Goal: Information Seeking & Learning: Learn about a topic

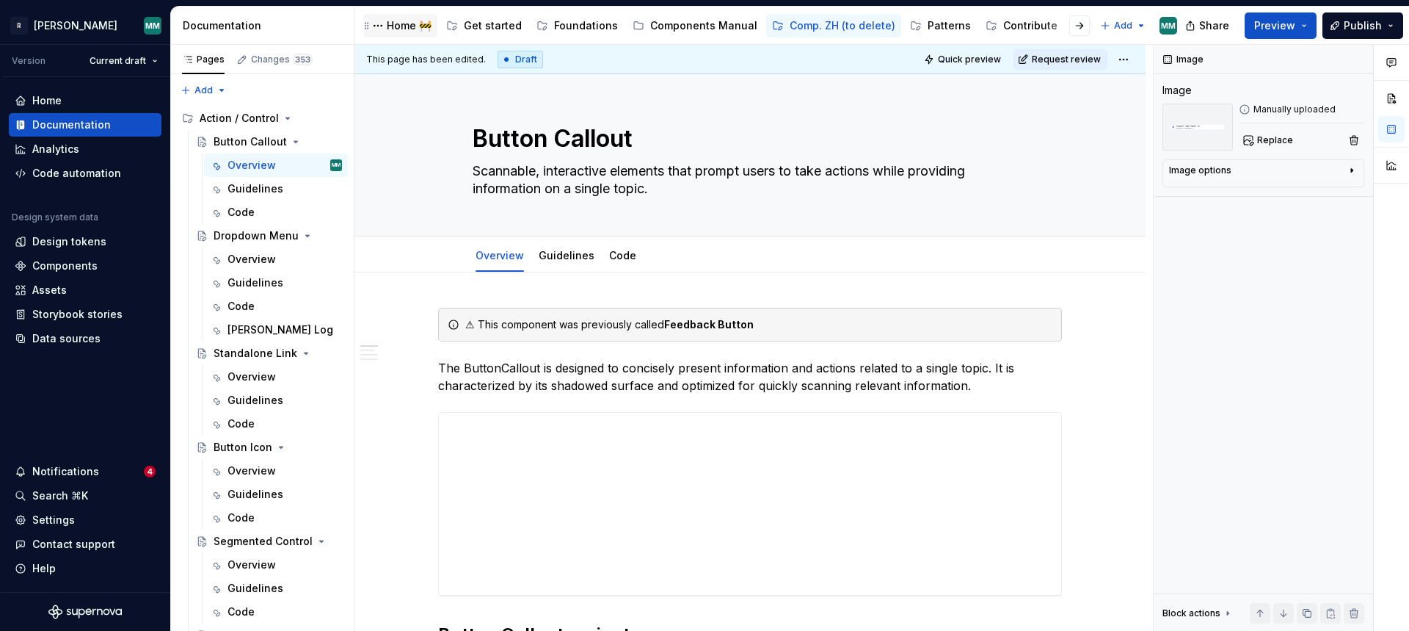
click at [415, 28] on div "Home 🚧" at bounding box center [409, 25] width 45 height 15
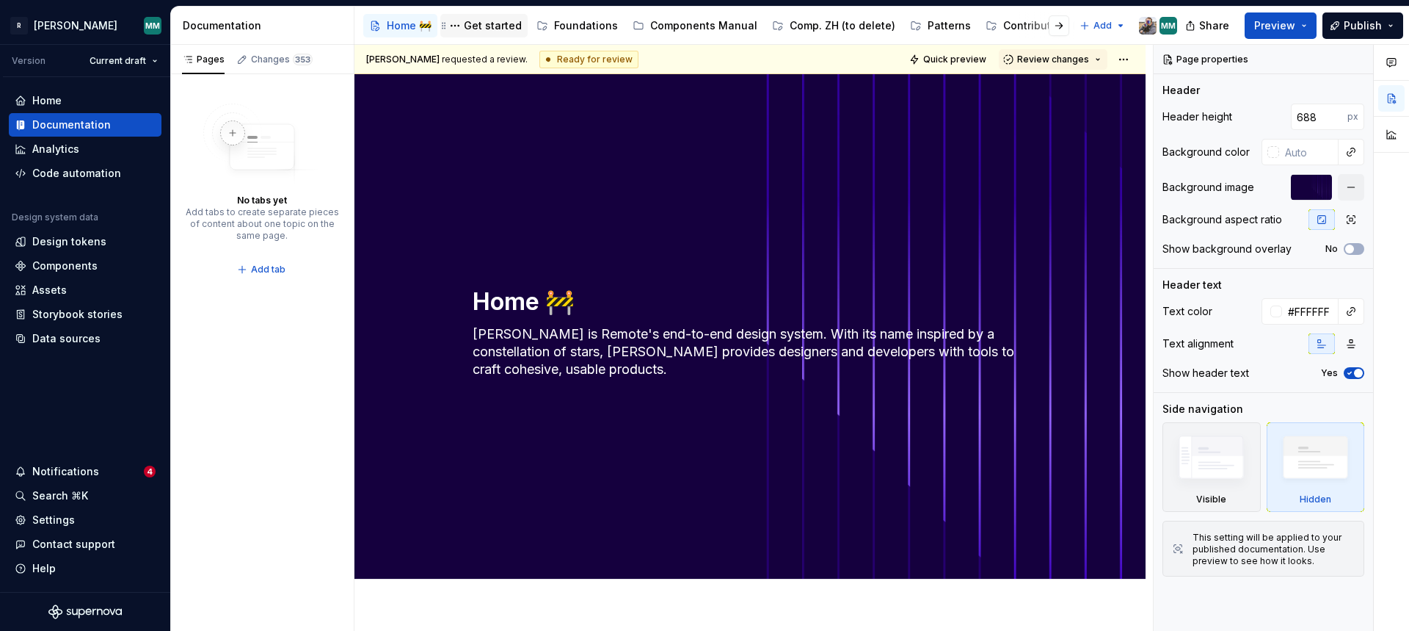
click at [478, 33] on div "Get started" at bounding box center [484, 26] width 76 height 18
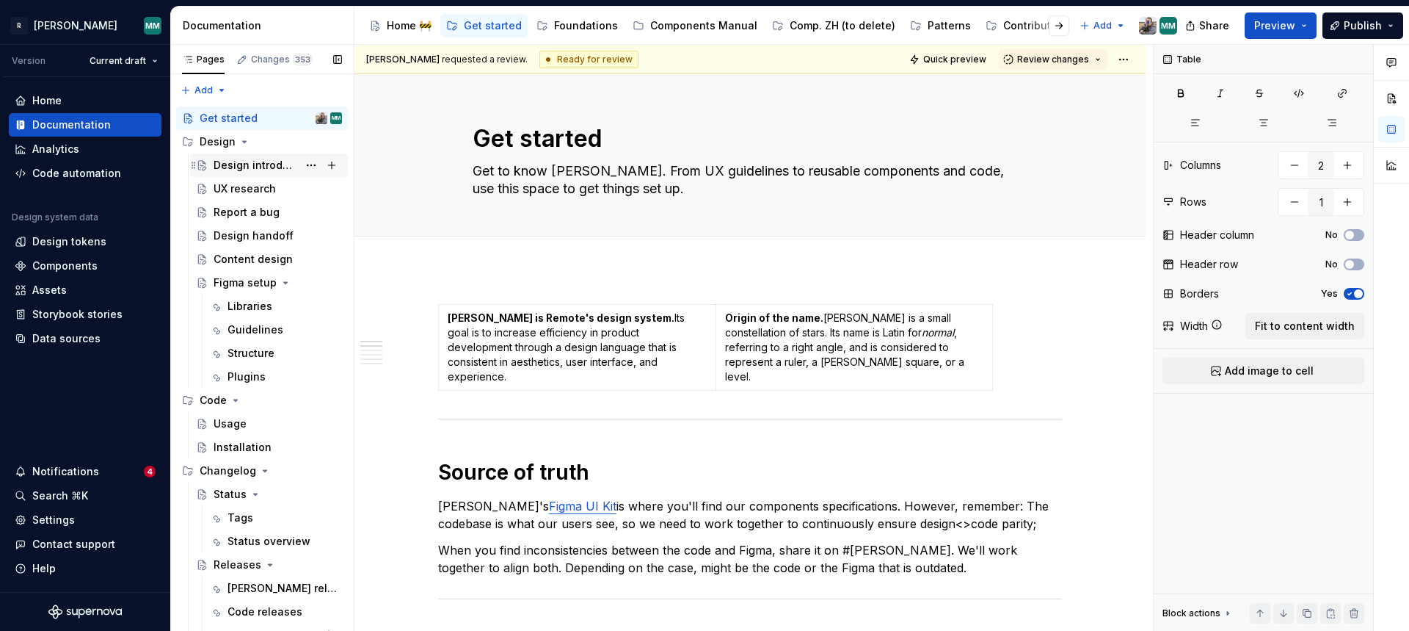
click at [250, 170] on div "Design introduction" at bounding box center [256, 165] width 84 height 15
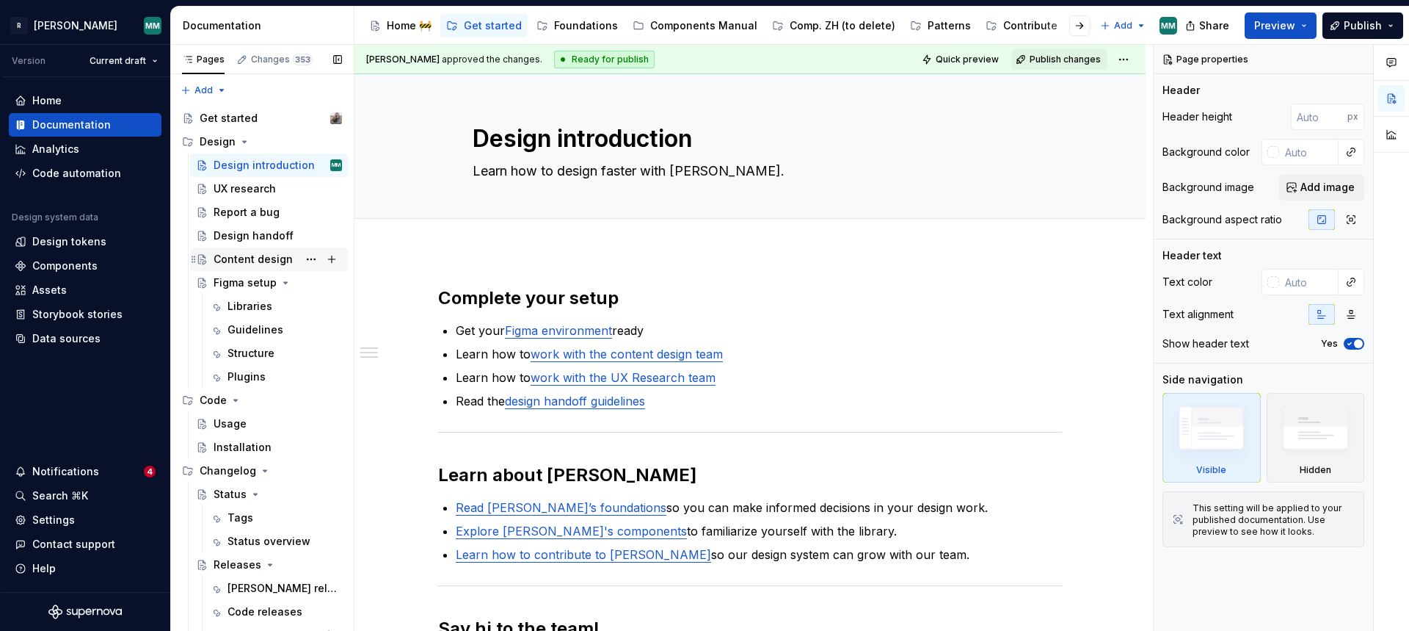
scroll to position [12, 0]
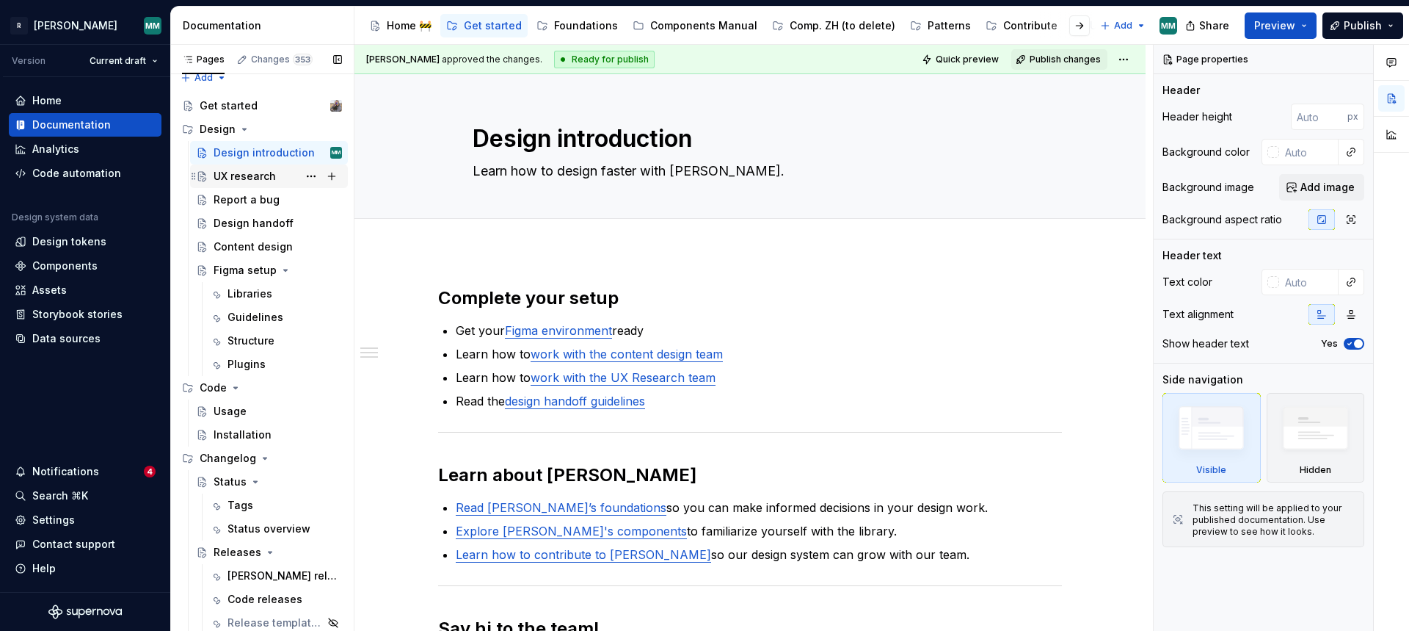
click at [261, 170] on div "UX research" at bounding box center [245, 176] width 62 height 15
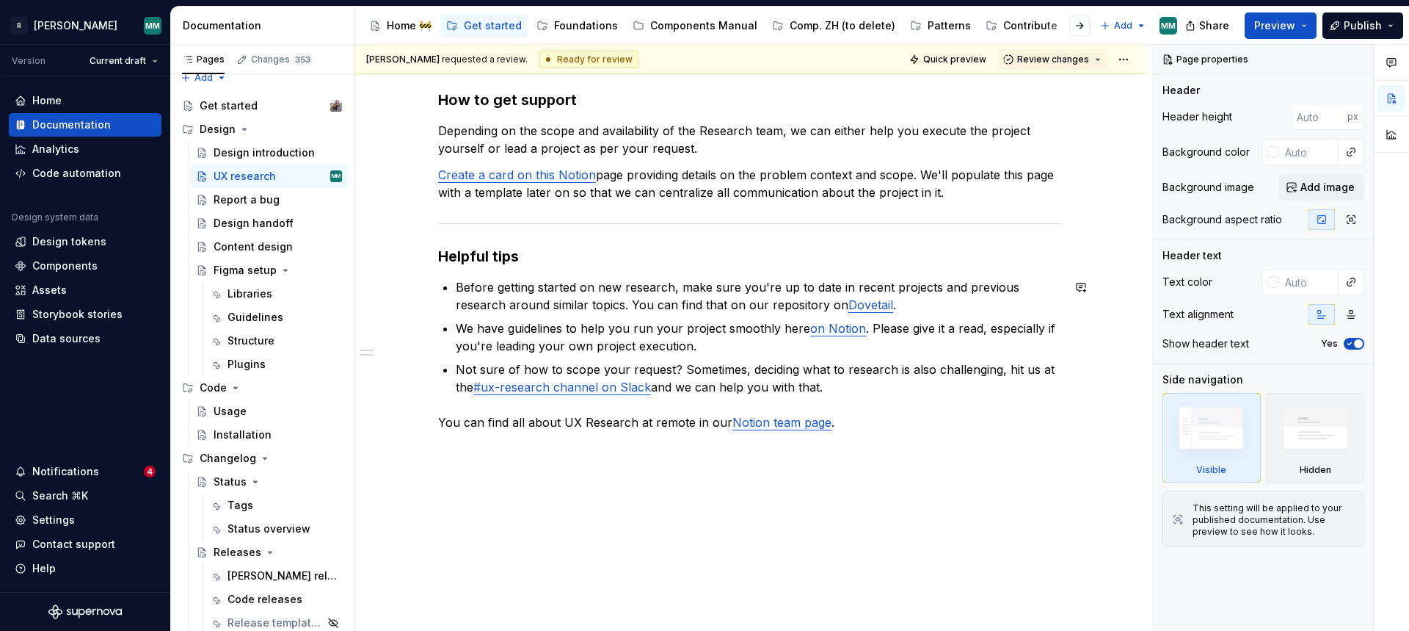
scroll to position [255, 0]
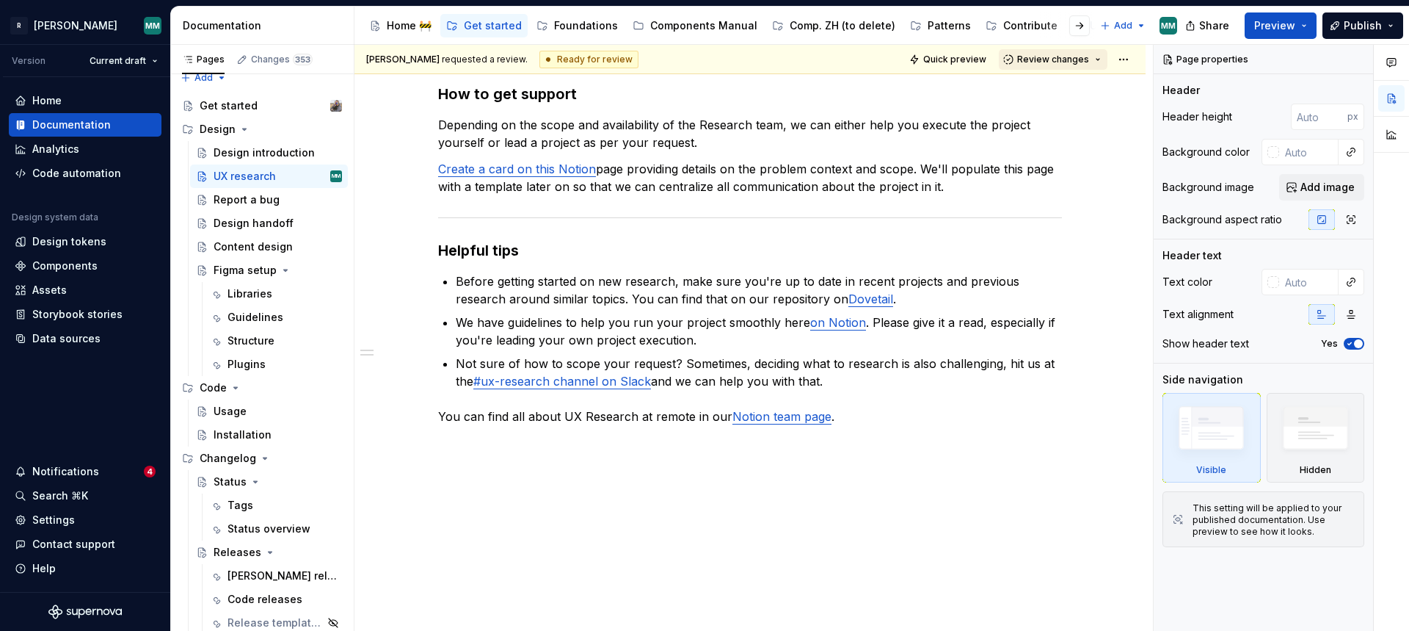
click at [1100, 57] on button "Review changes" at bounding box center [1053, 59] width 109 height 21
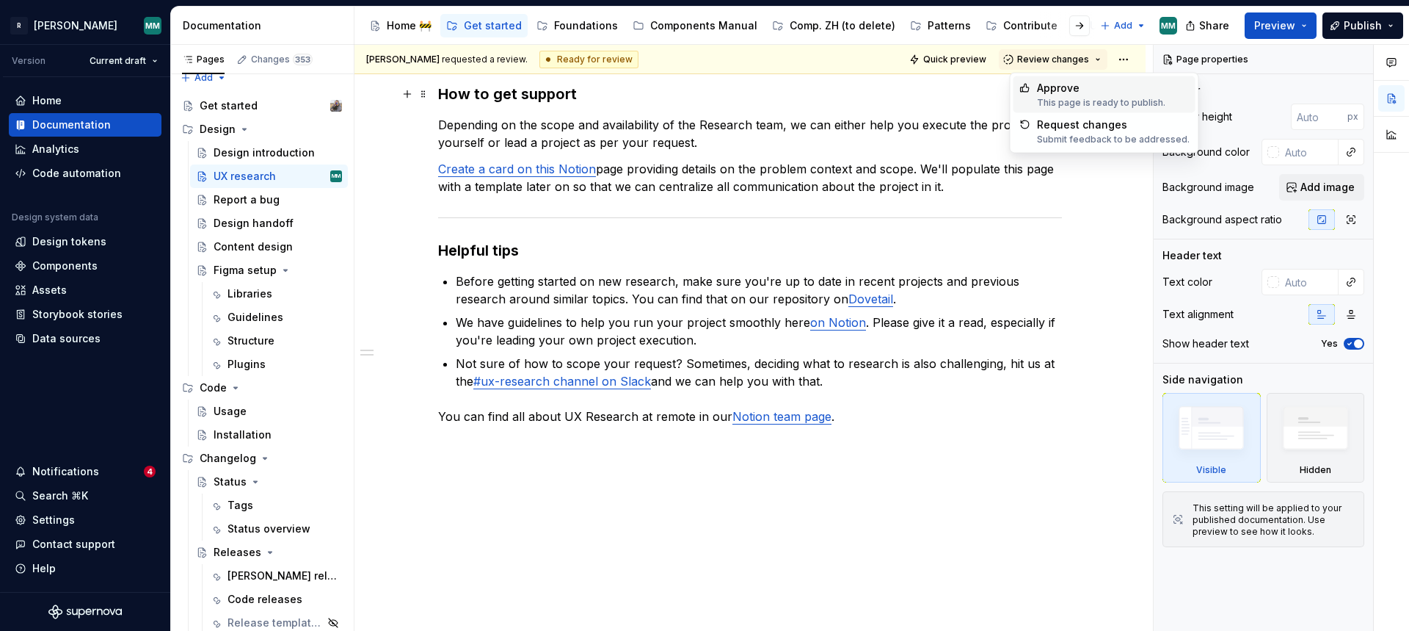
click at [1081, 93] on div "Approve" at bounding box center [1101, 88] width 128 height 15
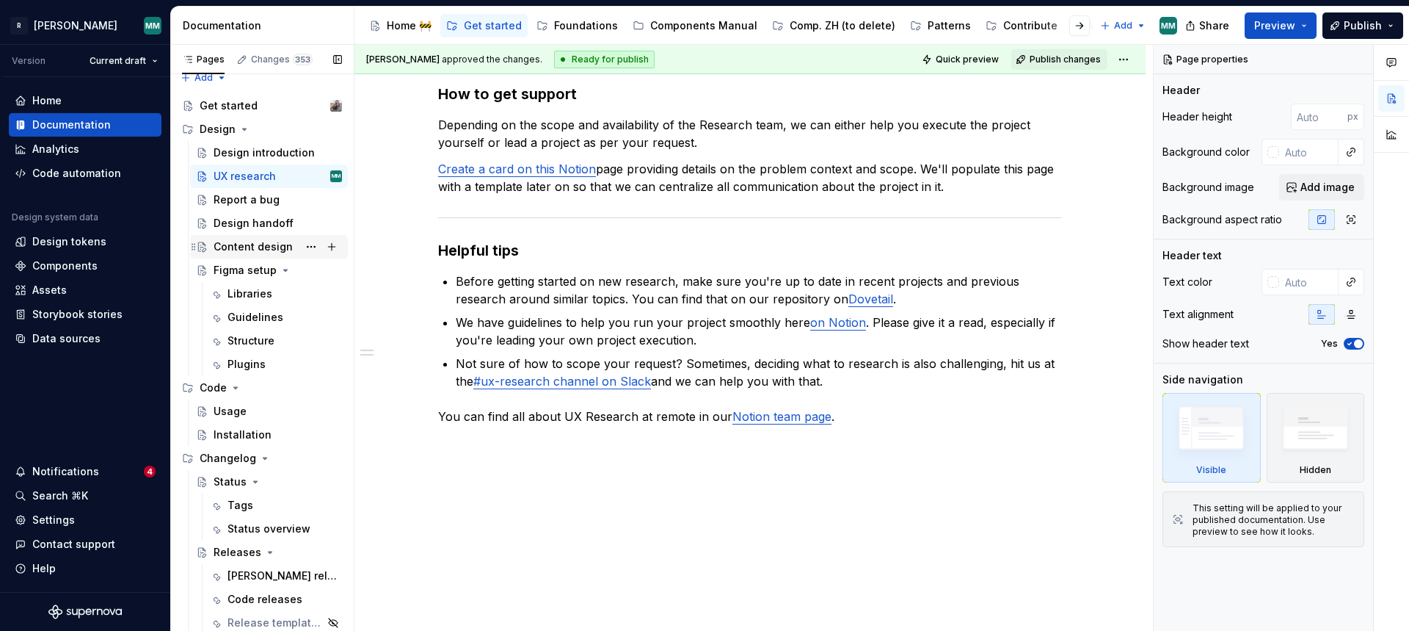
click at [244, 246] on div "Content design" at bounding box center [253, 246] width 79 height 15
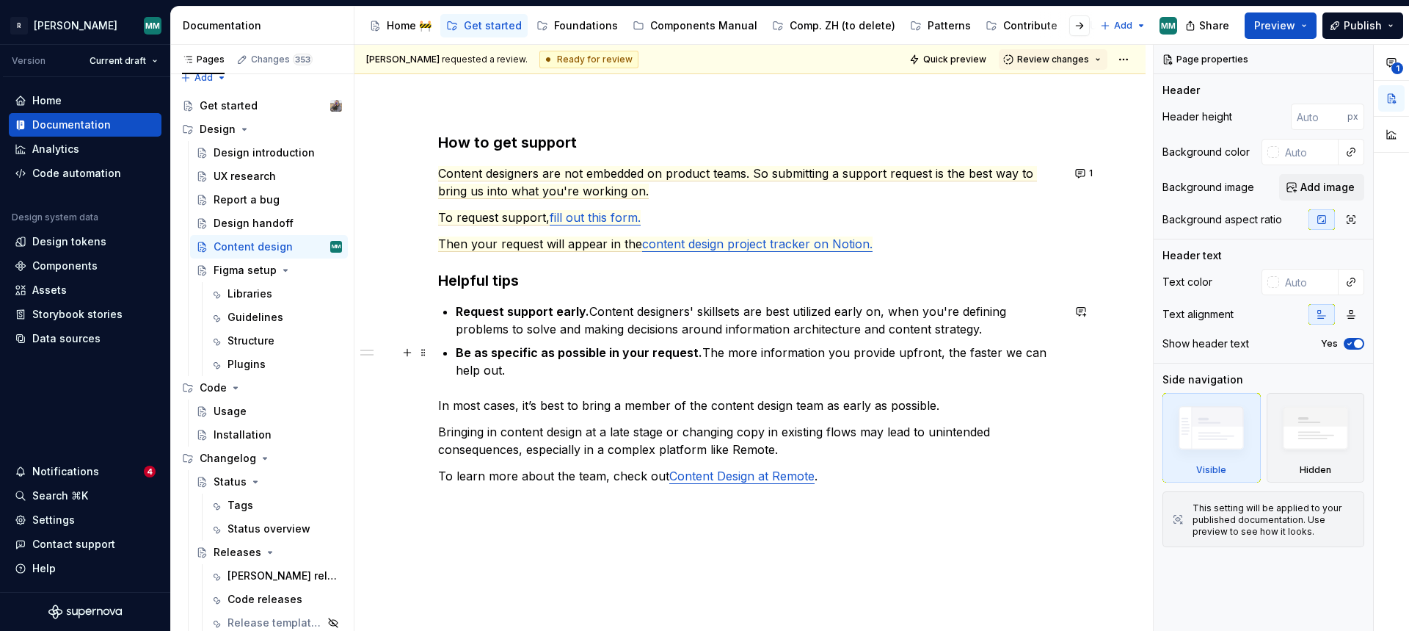
scroll to position [228, 0]
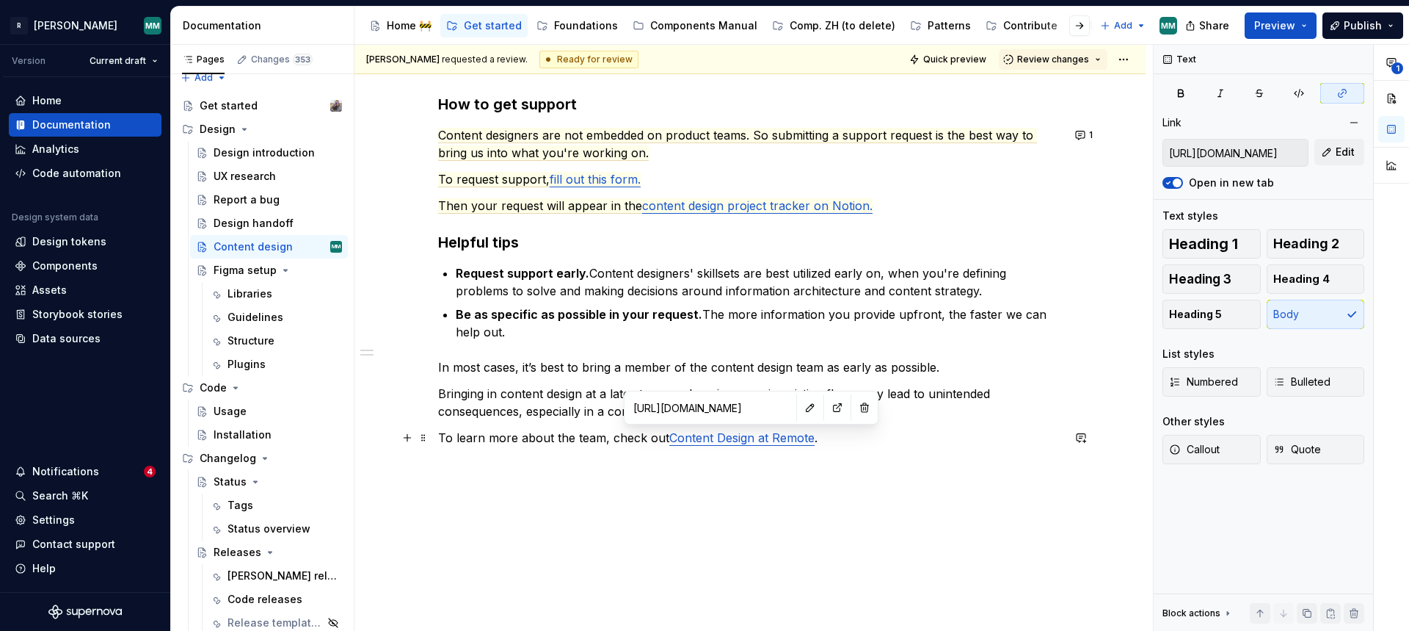
click at [733, 439] on link "Content Design at Remote" at bounding box center [741, 437] width 145 height 15
click at [827, 410] on button "button" at bounding box center [837, 407] width 21 height 21
type textarea "*"
click at [826, 341] on div "How to get support Content designers are not embedded on product teams. So subm…" at bounding box center [750, 270] width 624 height 352
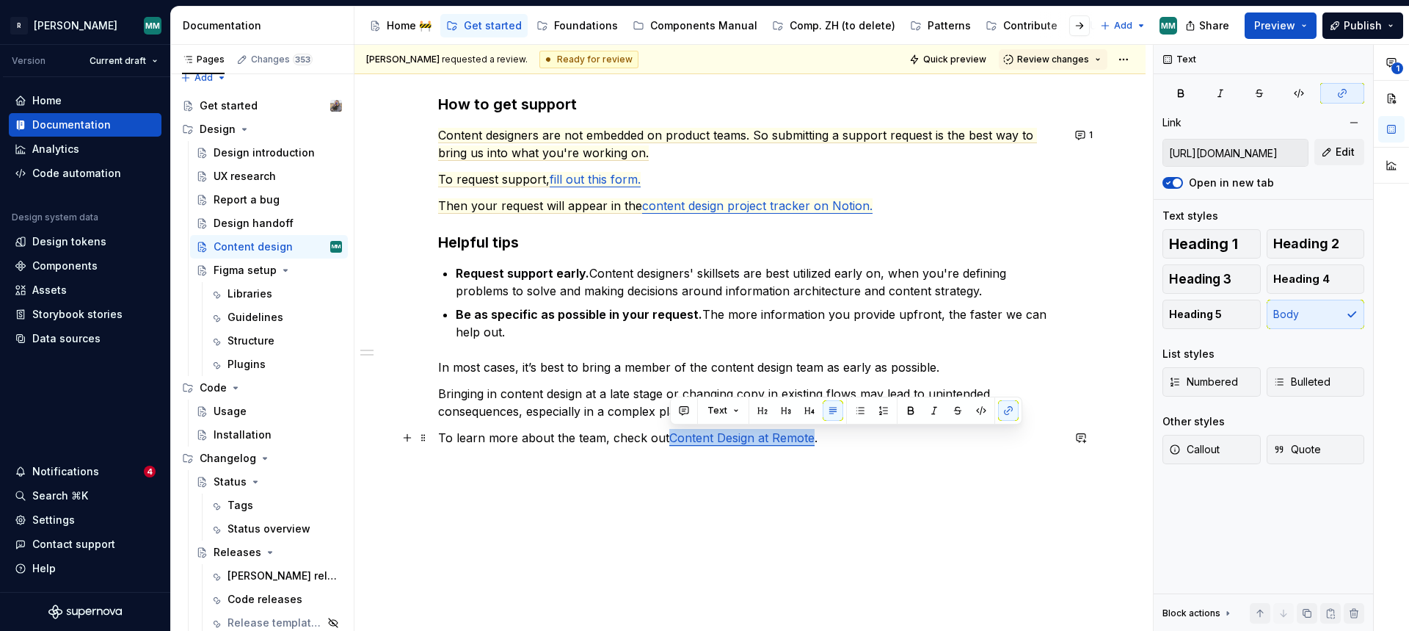
drag, startPoint x: 672, startPoint y: 437, endPoint x: 812, endPoint y: 443, distance: 140.3
click at [812, 443] on link "Content Design at Remote" at bounding box center [741, 437] width 145 height 15
click at [690, 417] on button "button" at bounding box center [684, 410] width 21 height 21
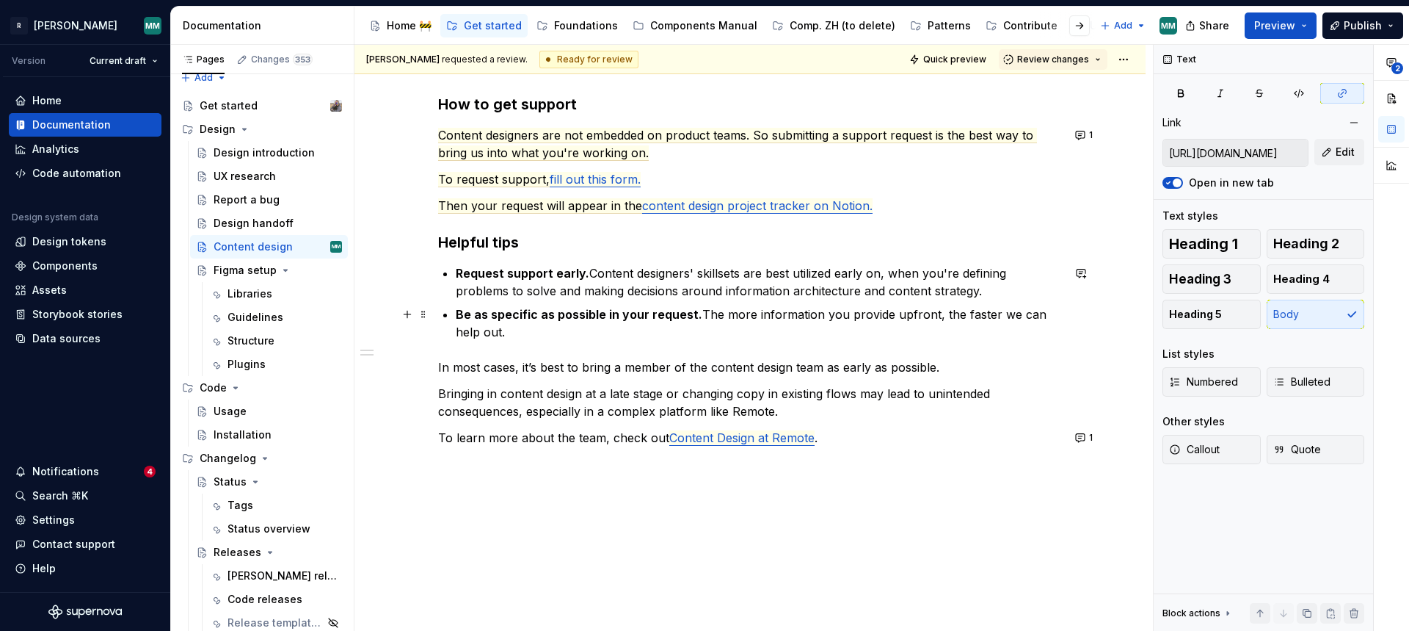
click at [488, 333] on p "Be as specific as possible in your request. The more information you provide up…" at bounding box center [759, 322] width 606 height 35
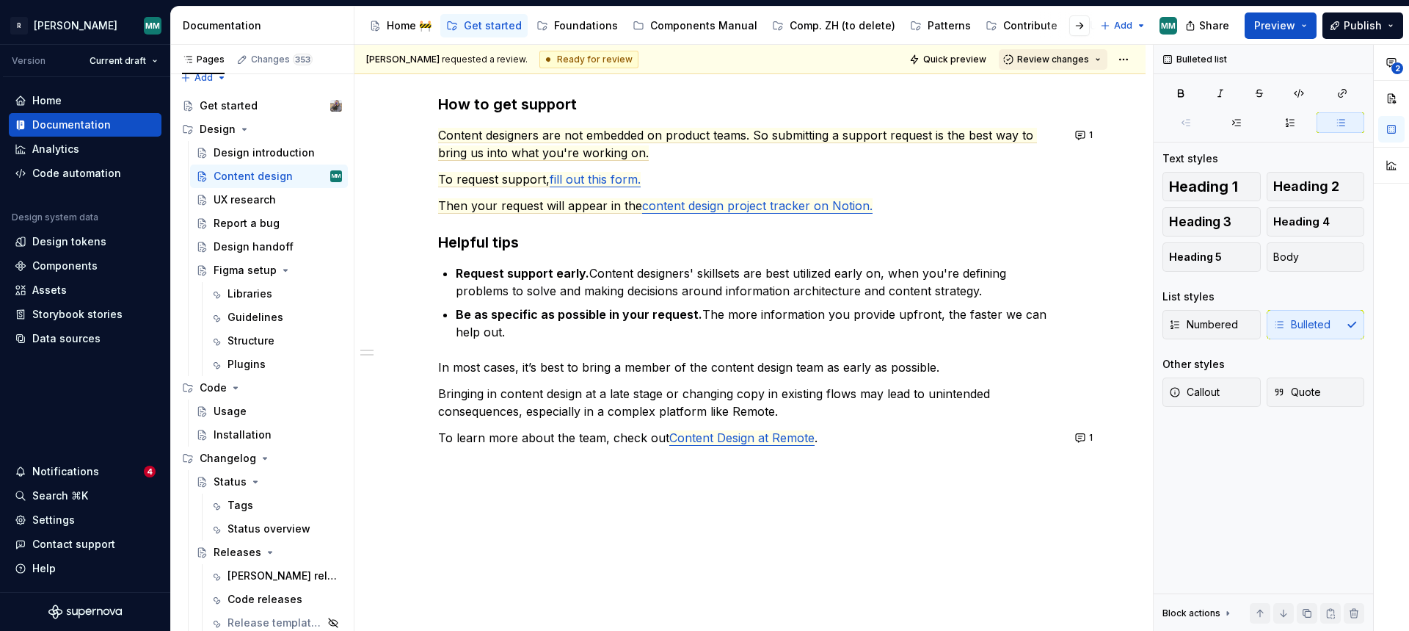
click at [1065, 60] on span "Review changes" at bounding box center [1053, 60] width 72 height 12
click at [1086, 103] on div "This page is ready to publish." at bounding box center [1101, 103] width 128 height 12
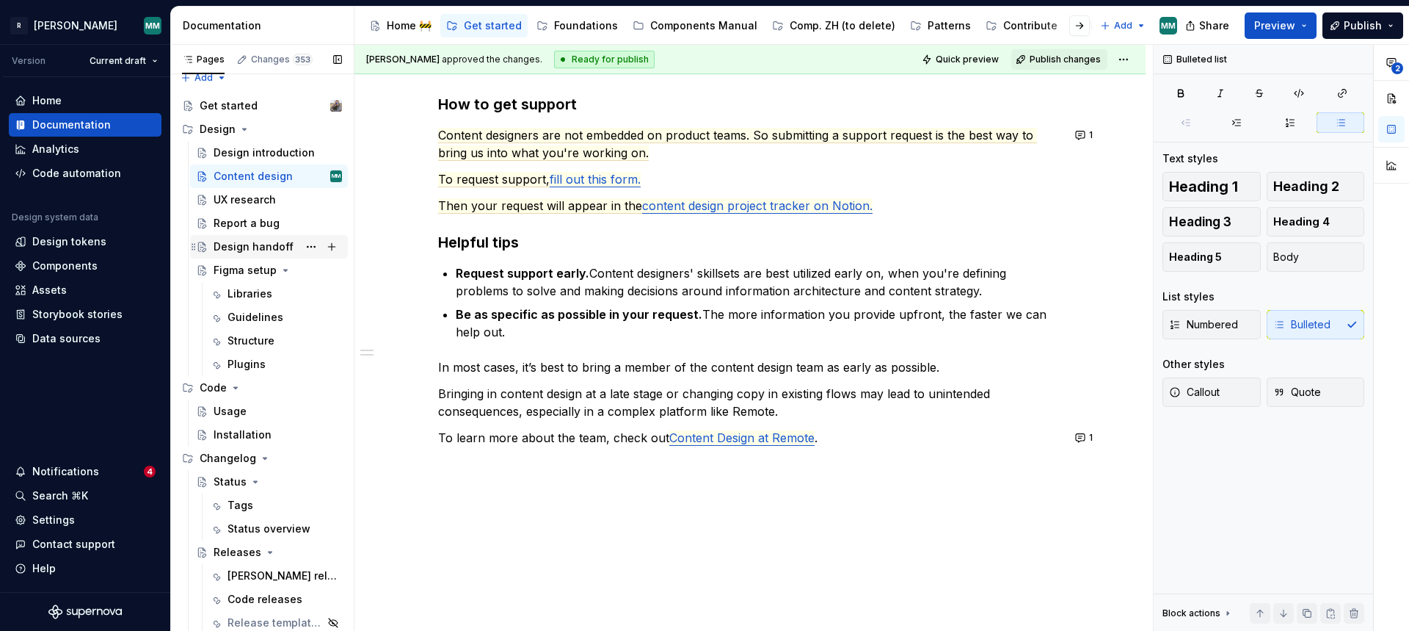
click at [257, 245] on div "Design handoff" at bounding box center [254, 246] width 80 height 15
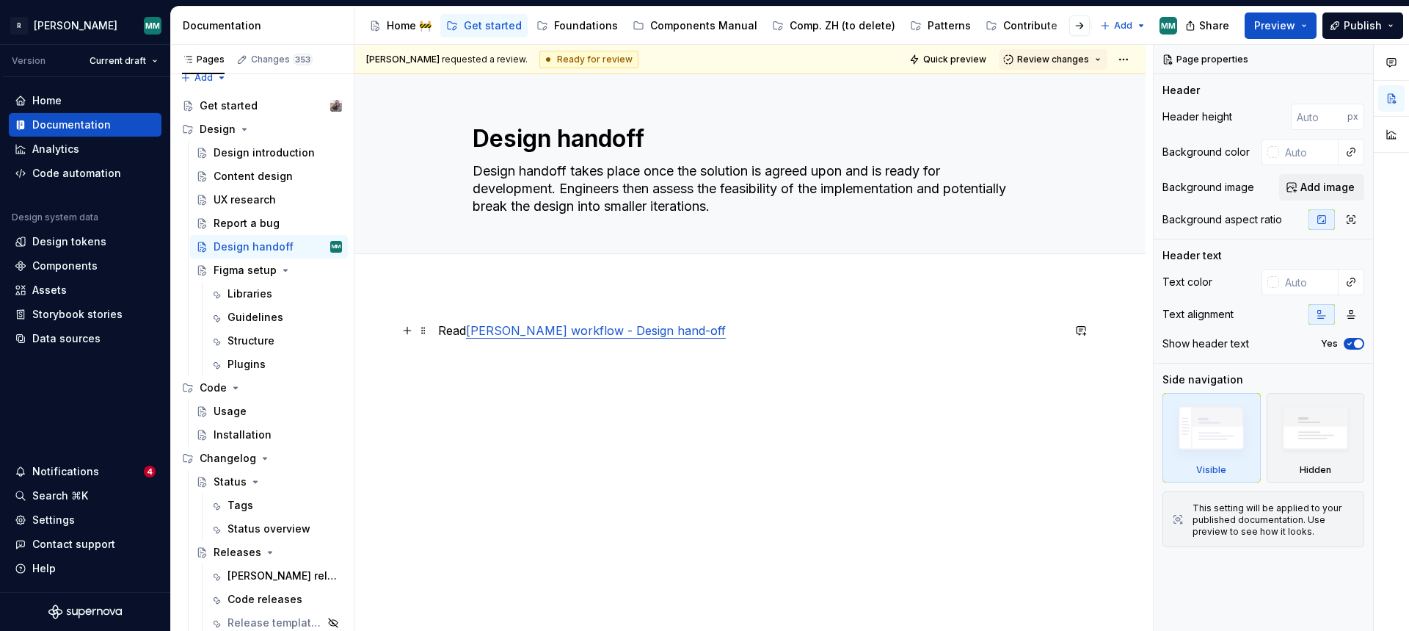
click at [543, 335] on link "Norma workflow - Design hand-off" at bounding box center [596, 330] width 260 height 15
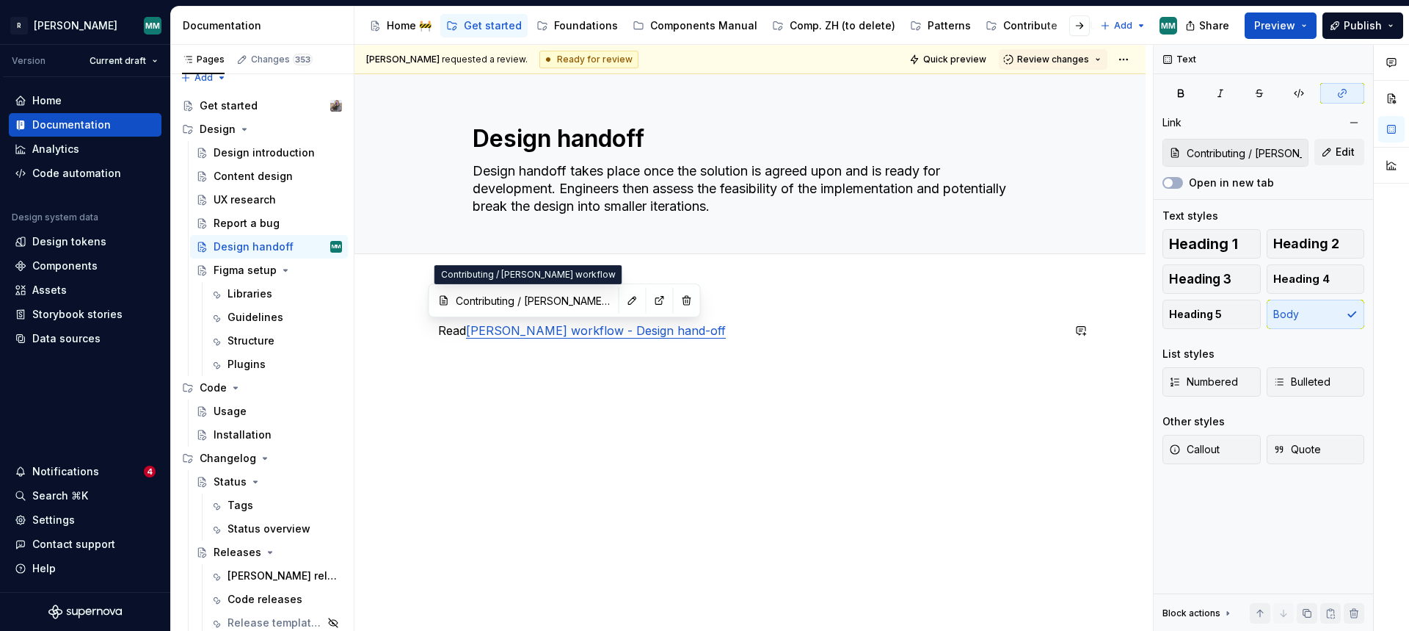
click at [525, 300] on input "Contributing / Norma workflow" at bounding box center [533, 300] width 166 height 26
click at [650, 299] on button "button" at bounding box center [660, 300] width 21 height 21
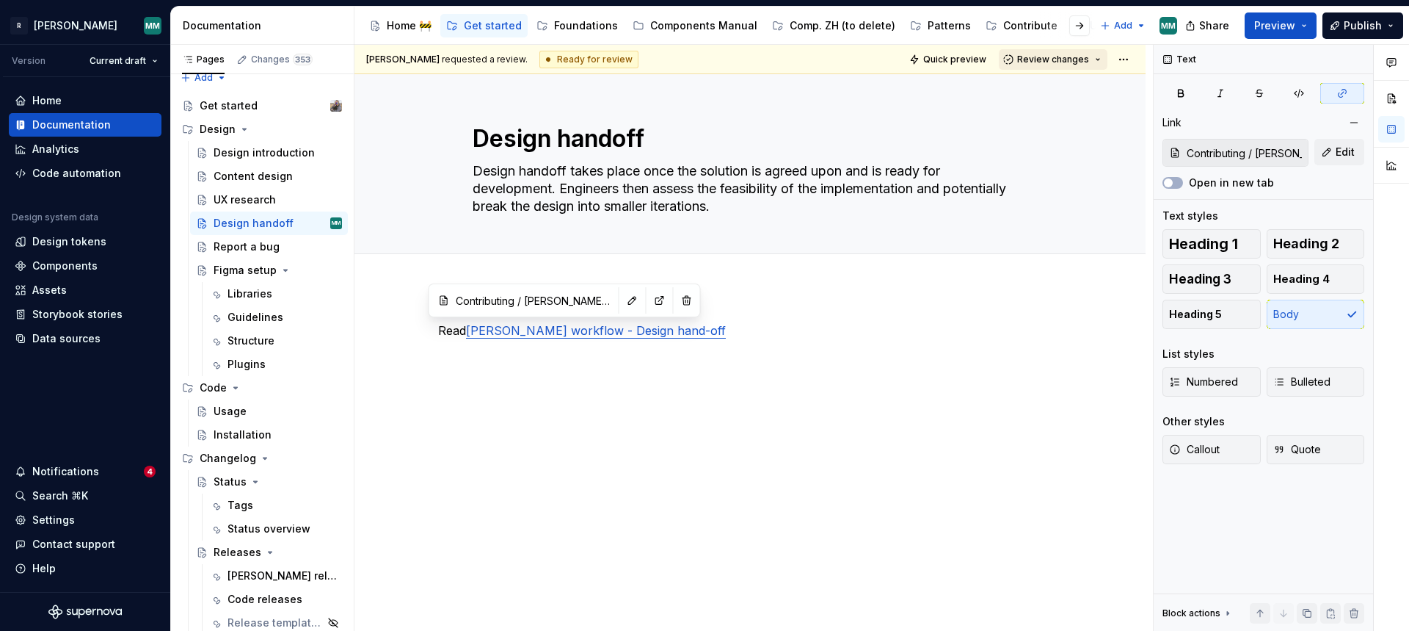
click at [1060, 66] on button "Review changes" at bounding box center [1053, 59] width 109 height 21
click at [1042, 98] on div "This page is ready to publish." at bounding box center [1101, 103] width 128 height 12
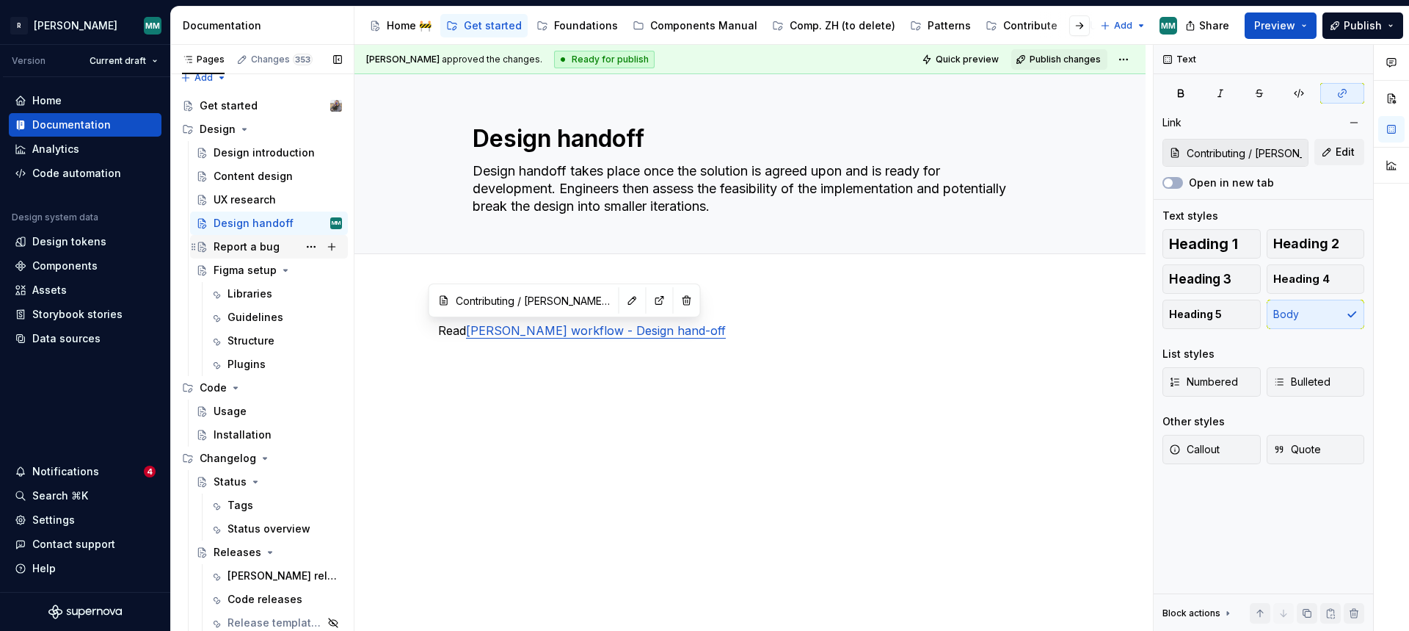
click at [246, 247] on div "Report a bug" at bounding box center [247, 246] width 66 height 15
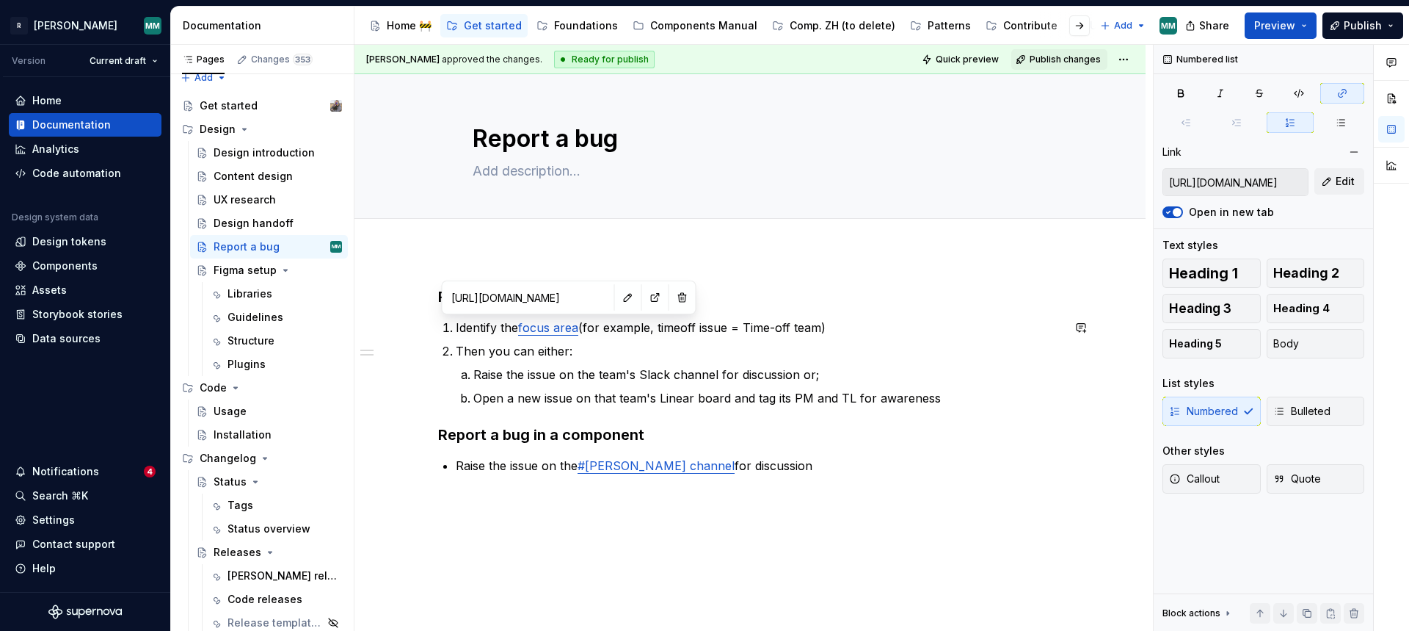
click at [548, 325] on link "focus area" at bounding box center [548, 327] width 60 height 15
click at [645, 296] on button "button" at bounding box center [655, 297] width 21 height 21
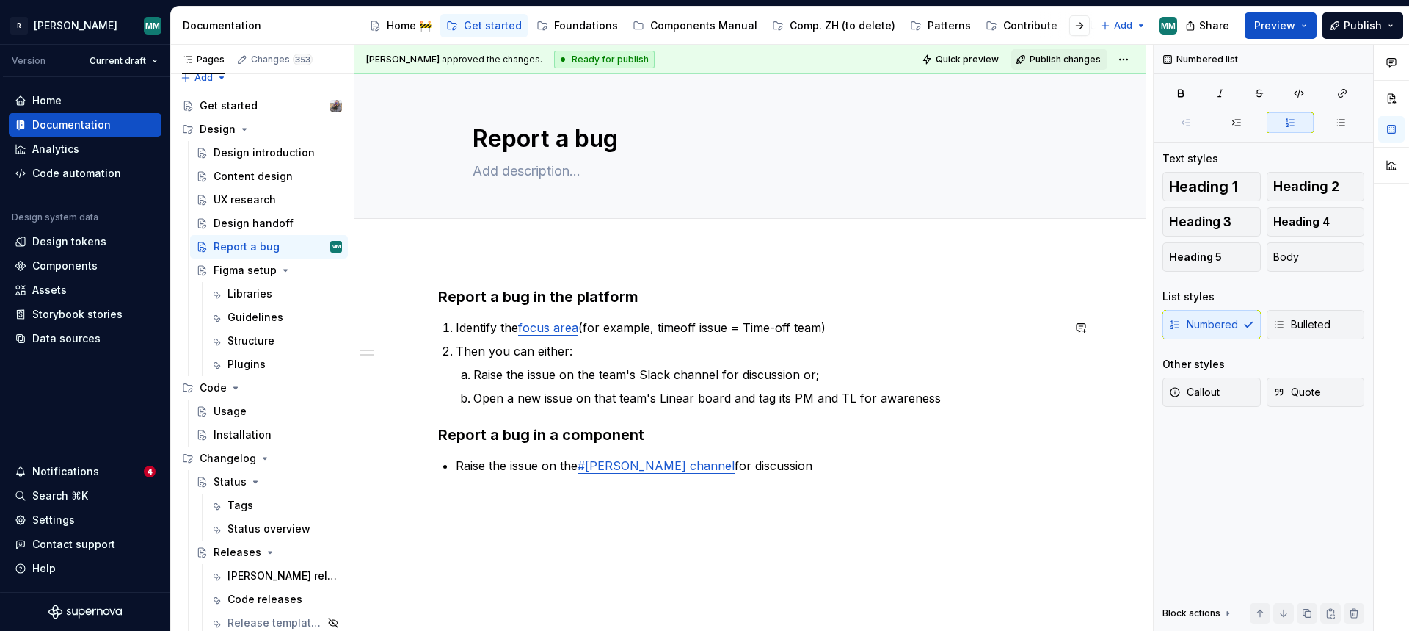
click at [904, 340] on ol "Identify the focus area (for example, timeoff issue = Time-off team) Then you c…" at bounding box center [759, 363] width 606 height 88
click at [277, 291] on div "Libraries" at bounding box center [285, 293] width 115 height 21
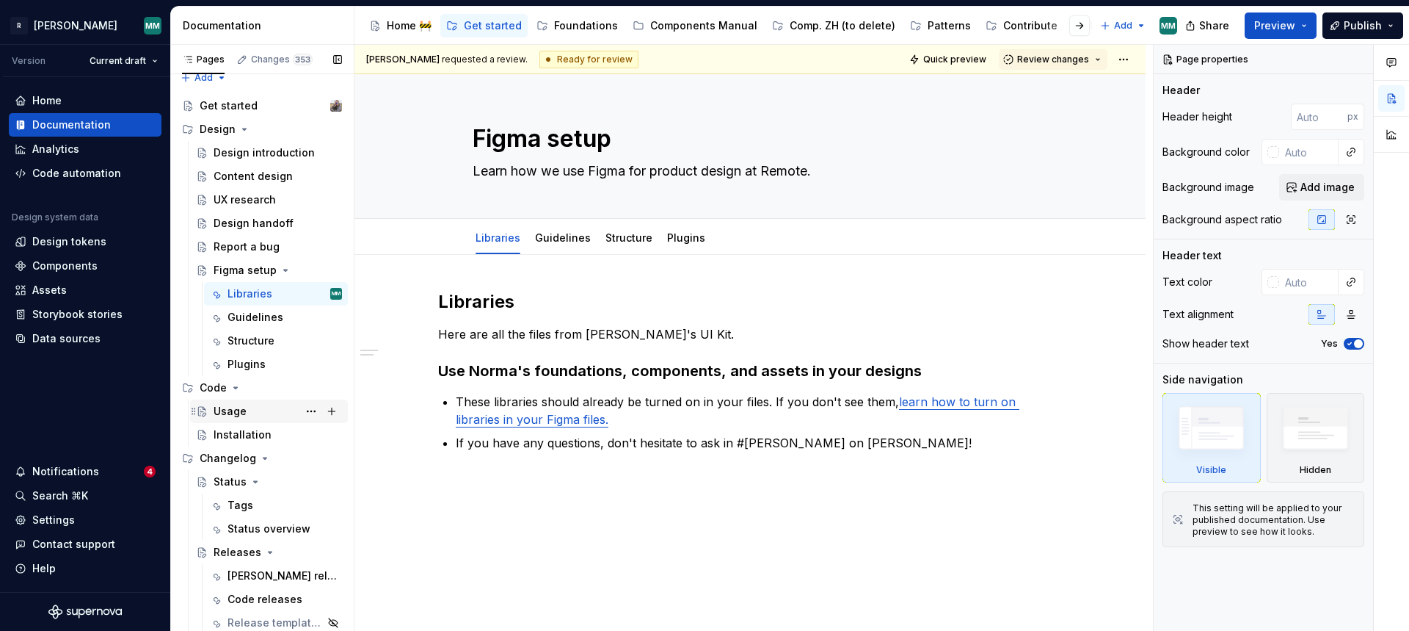
click at [244, 410] on div "Usage" at bounding box center [230, 411] width 33 height 15
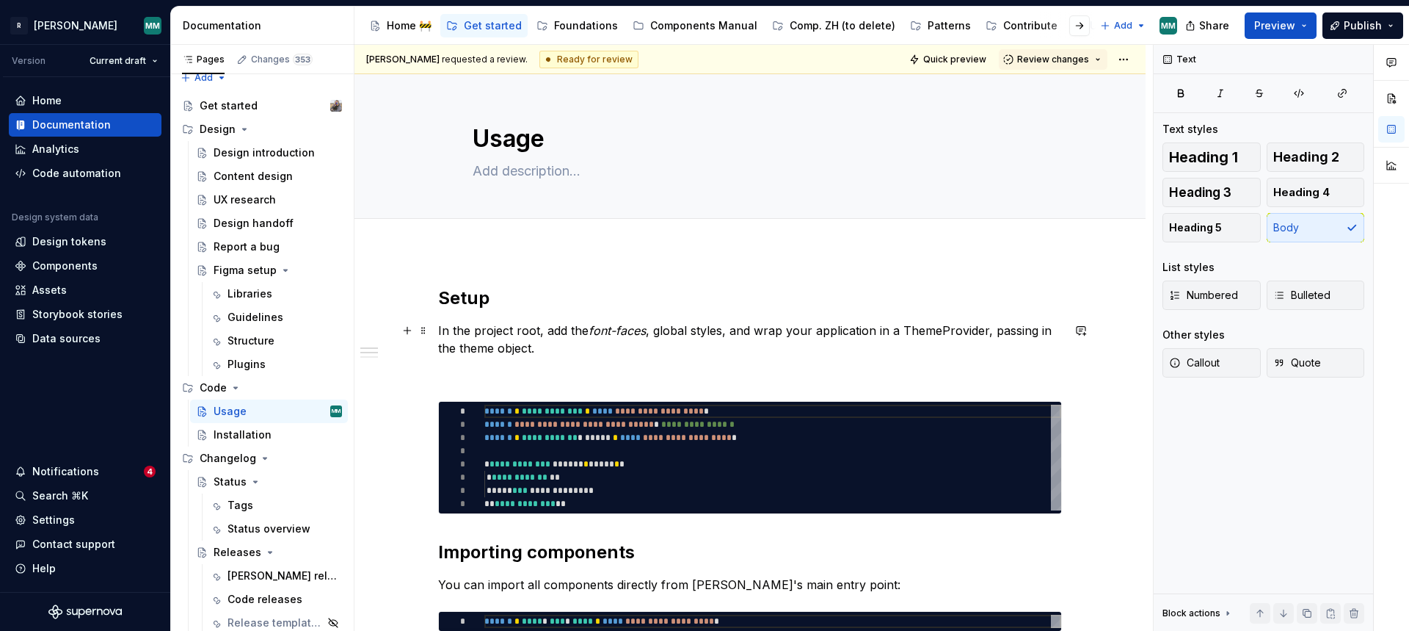
click at [545, 324] on p "In the project root, add the font-faces , global styles, and wrap your applicat…" at bounding box center [750, 339] width 624 height 35
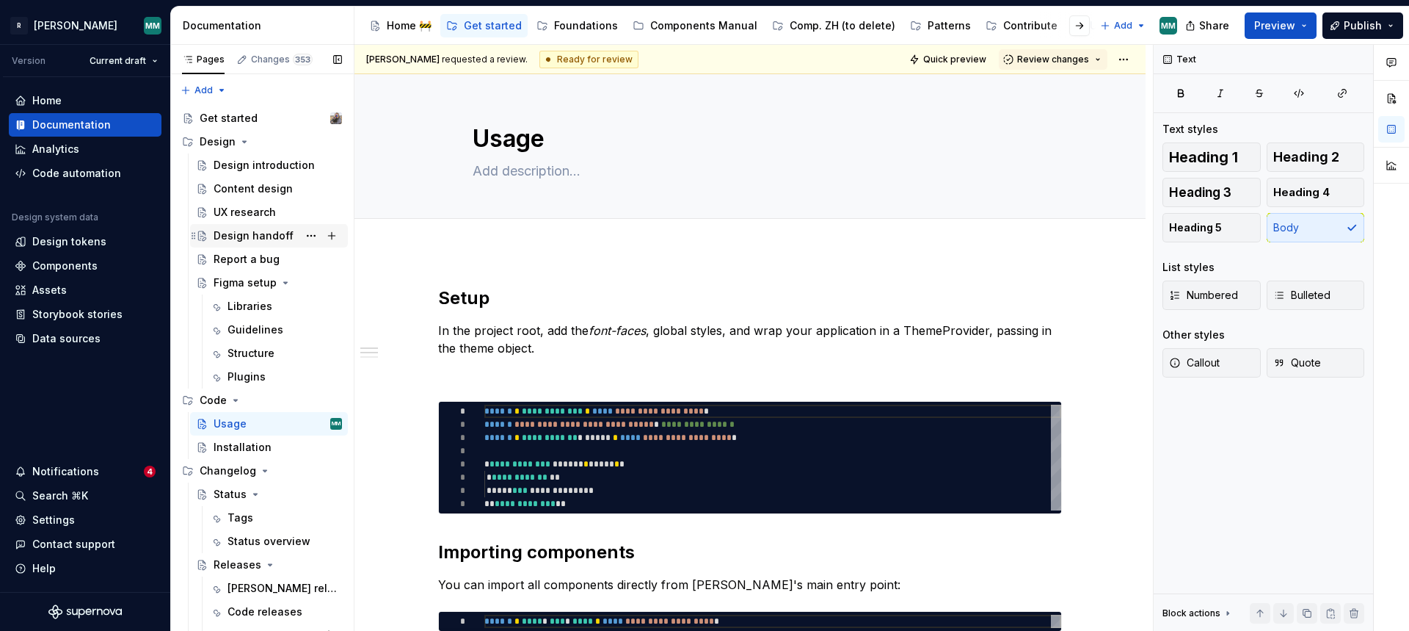
scroll to position [12, 0]
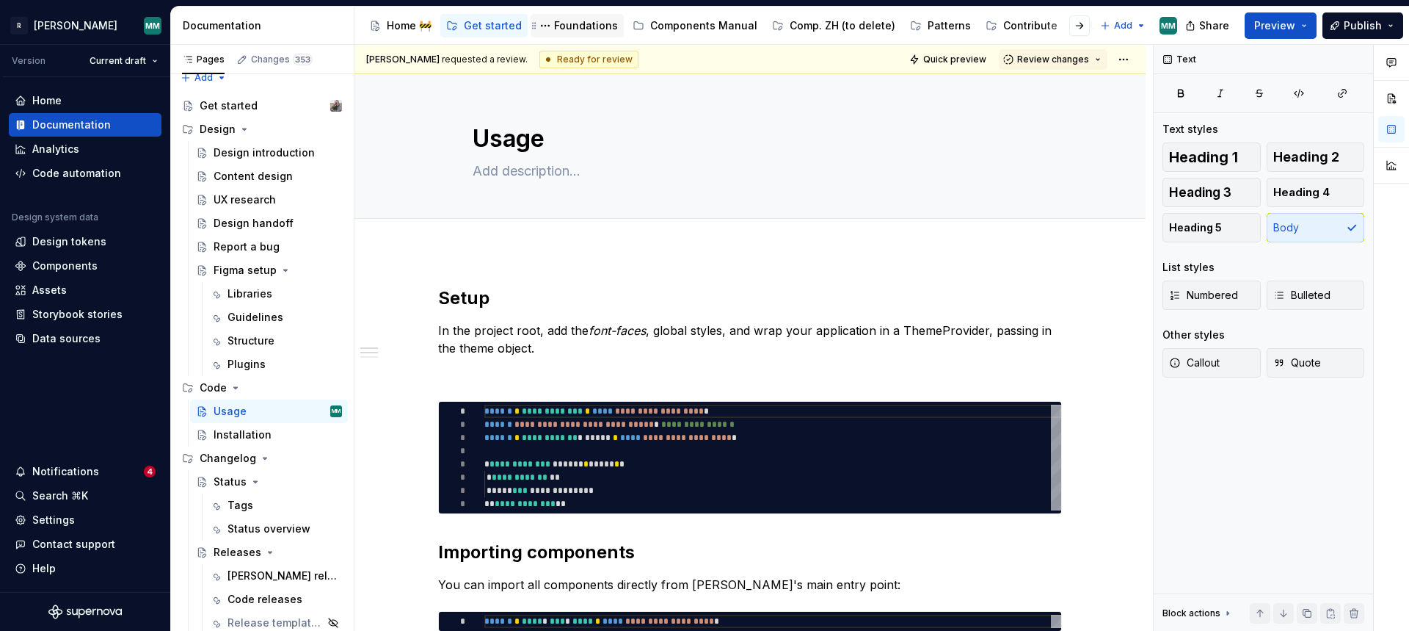
click at [558, 29] on div "Foundations" at bounding box center [586, 25] width 64 height 15
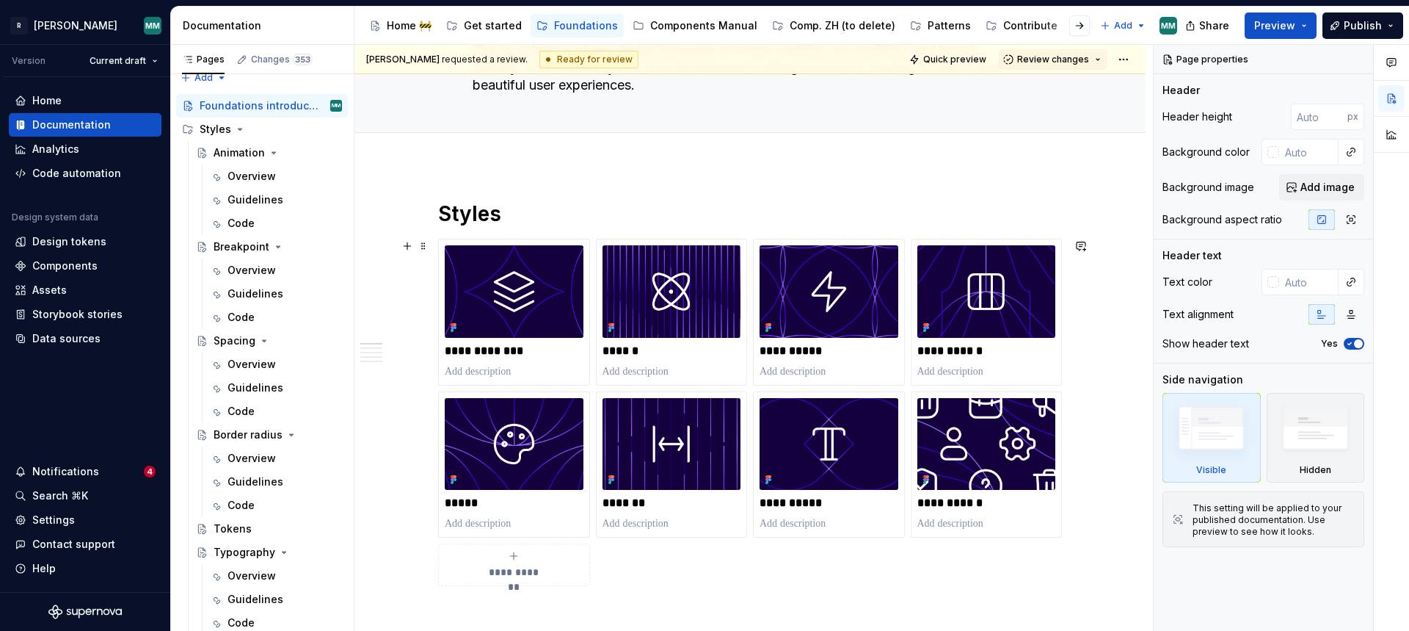
scroll to position [123, 0]
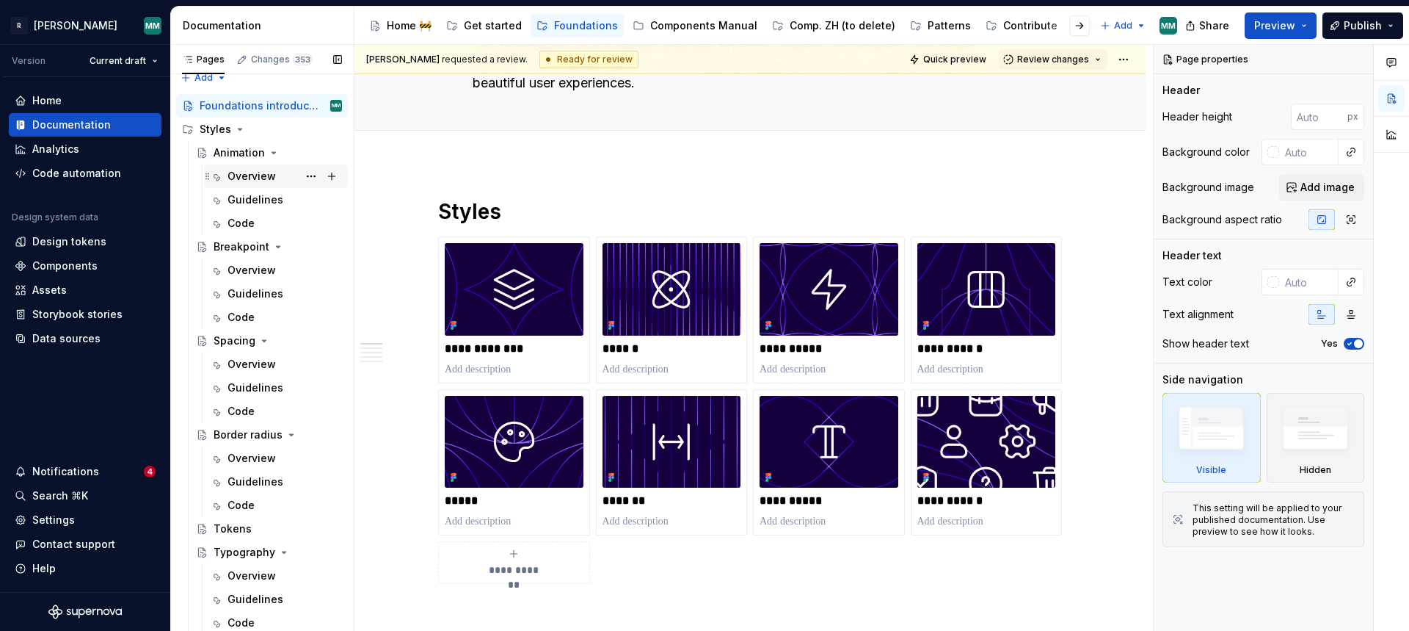
click at [280, 173] on div "Overview" at bounding box center [285, 176] width 115 height 21
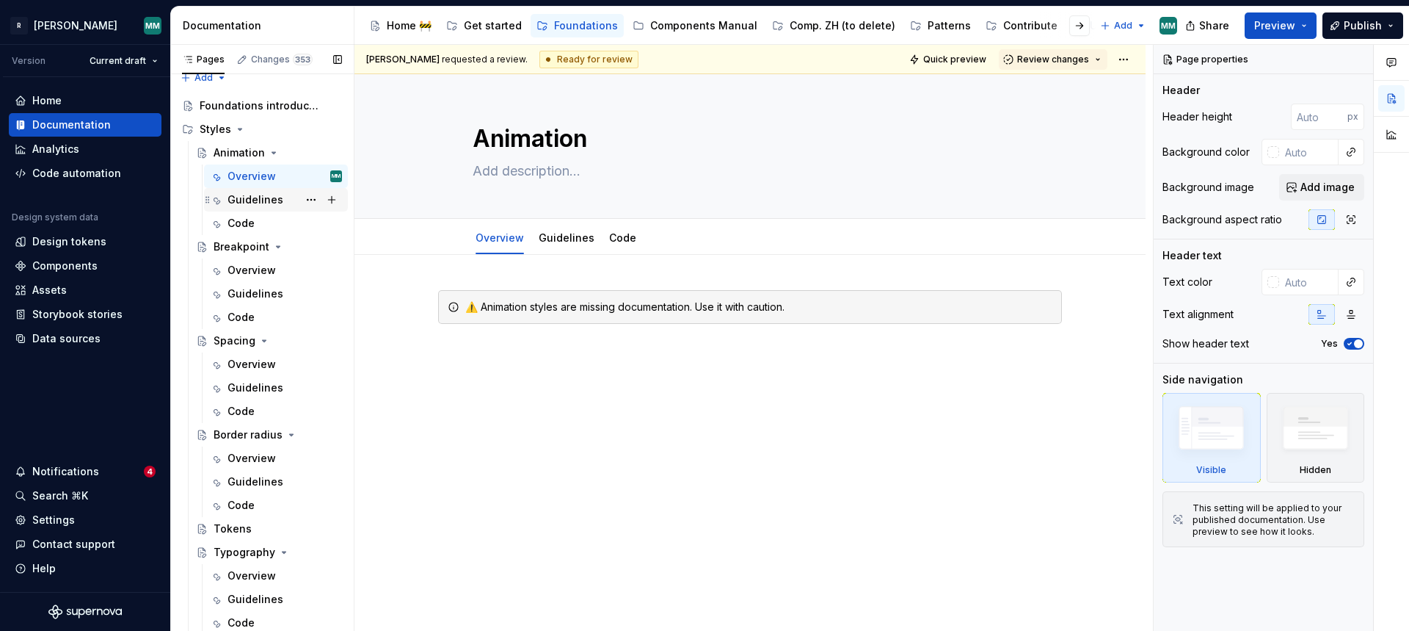
click at [259, 199] on div "Guidelines" at bounding box center [256, 199] width 56 height 15
click at [254, 233] on div "Code" at bounding box center [276, 222] width 144 height 23
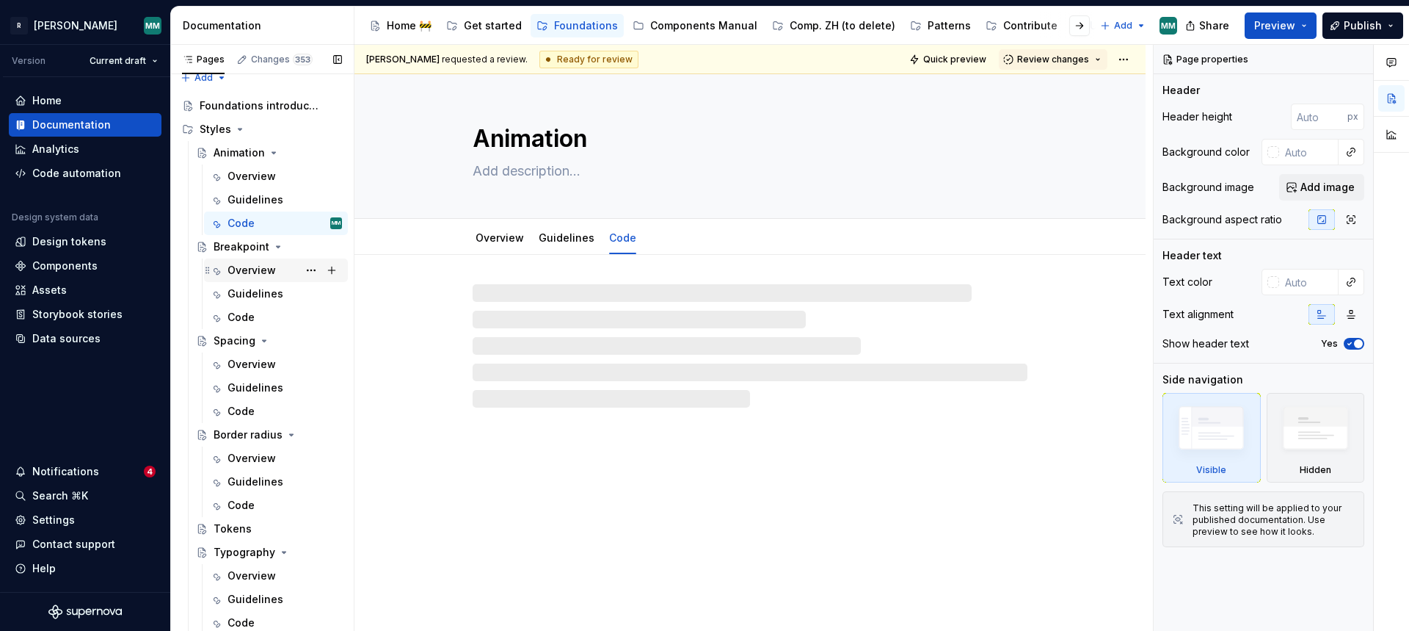
click at [255, 275] on div "Overview" at bounding box center [252, 270] width 48 height 15
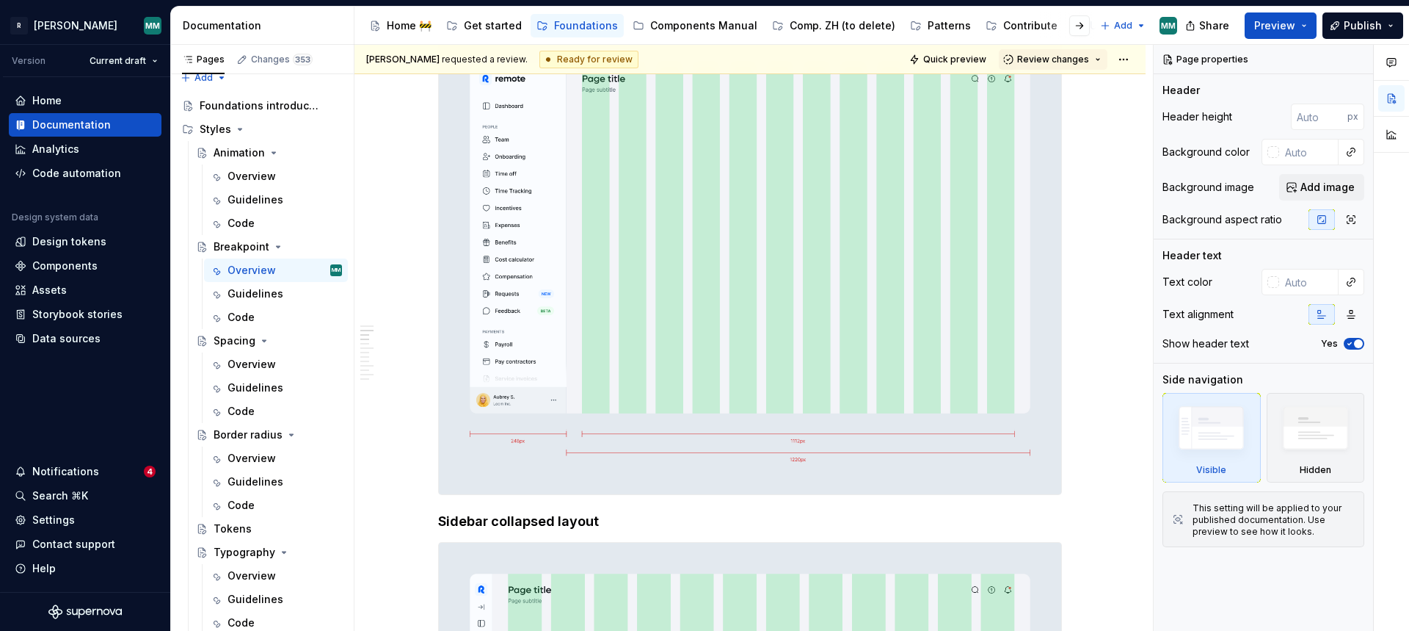
scroll to position [1028, 0]
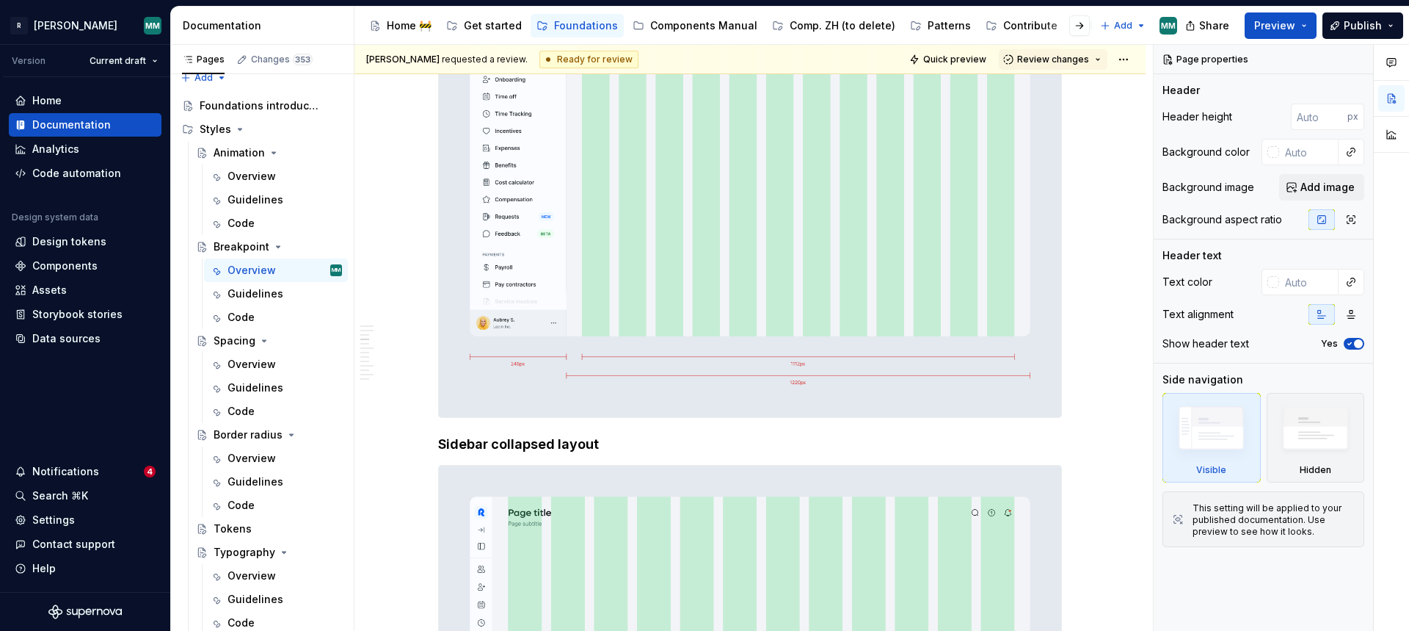
click at [961, 339] on img at bounding box center [750, 185] width 622 height 462
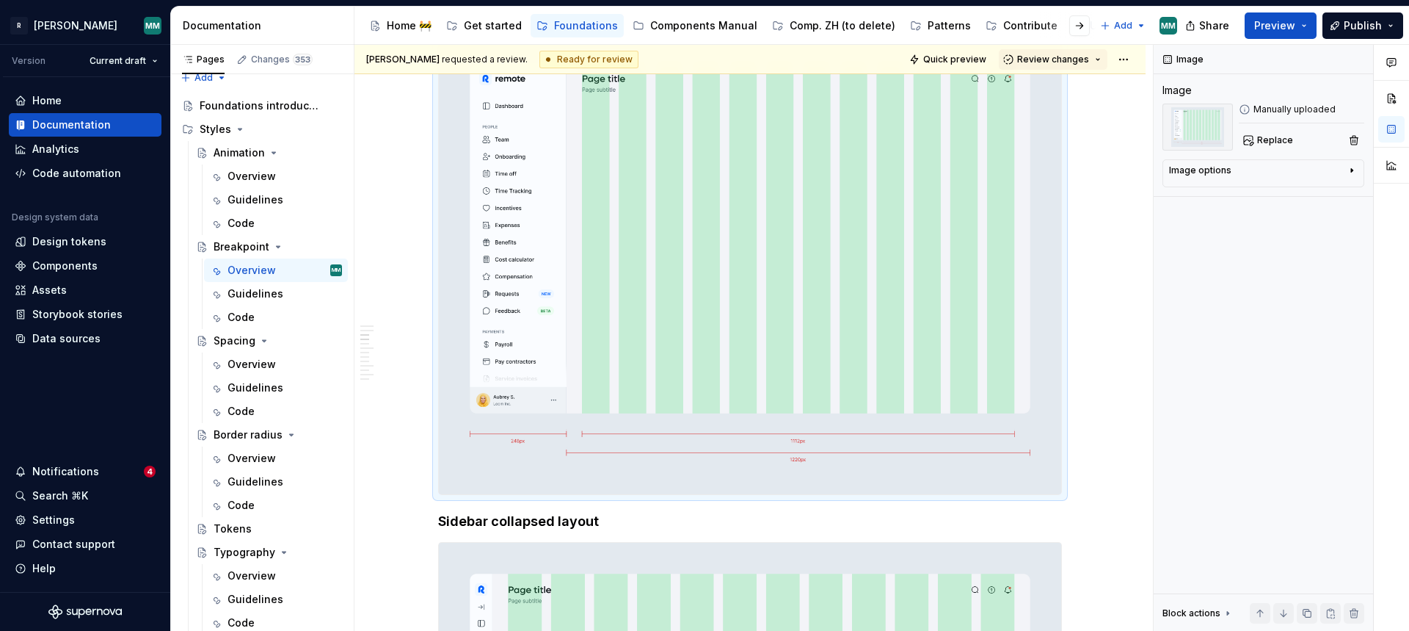
scroll to position [913, 0]
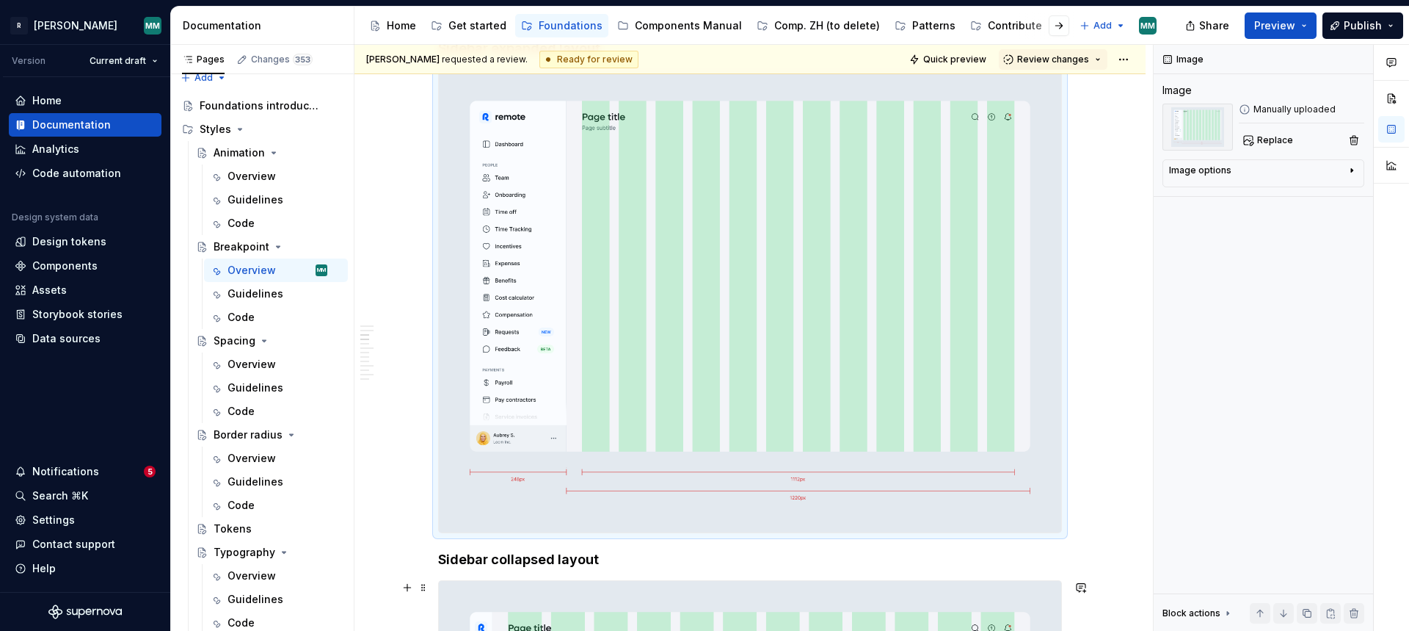
type textarea "*"
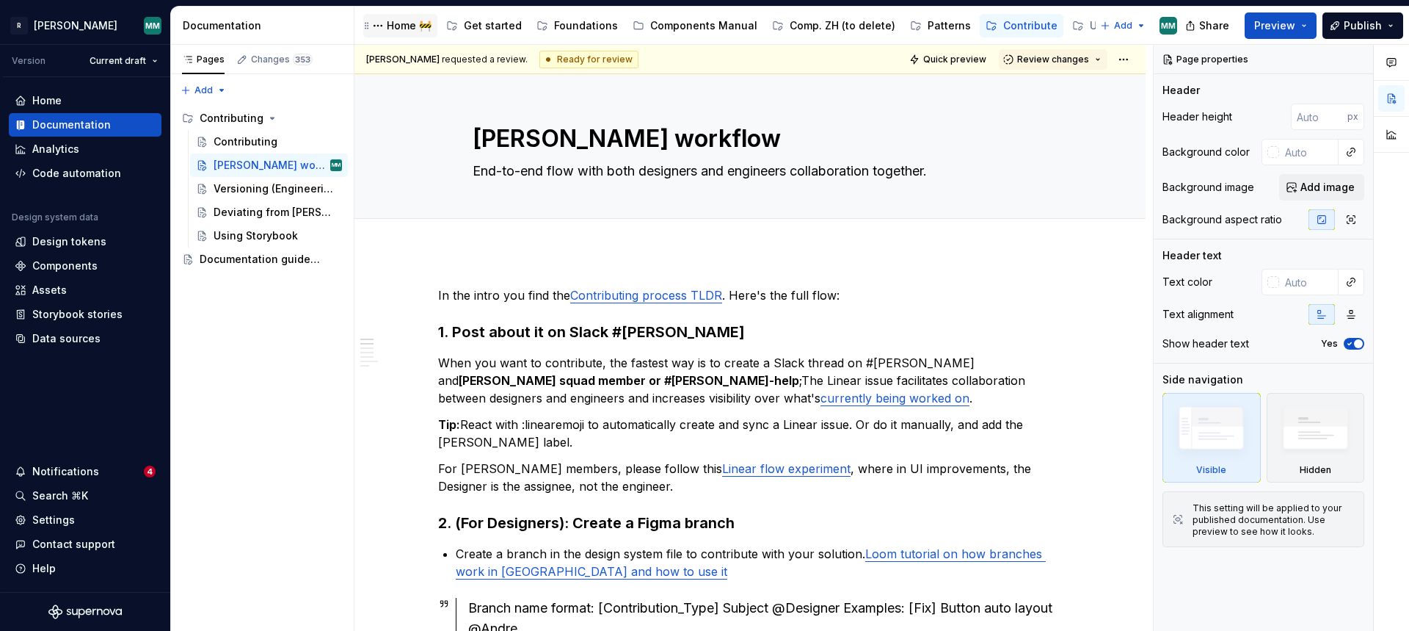
type textarea "*"
